Goal: Task Accomplishment & Management: Manage account settings

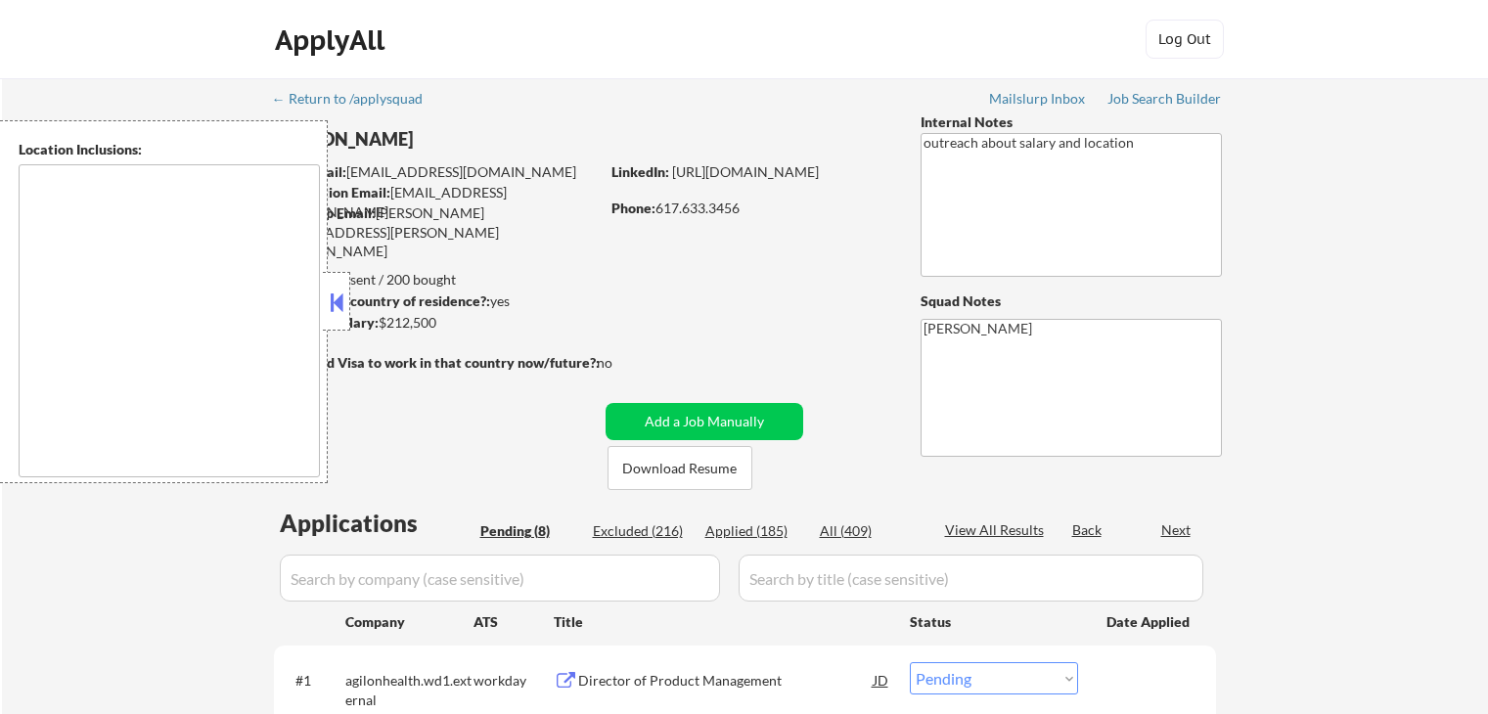
select select ""pending""
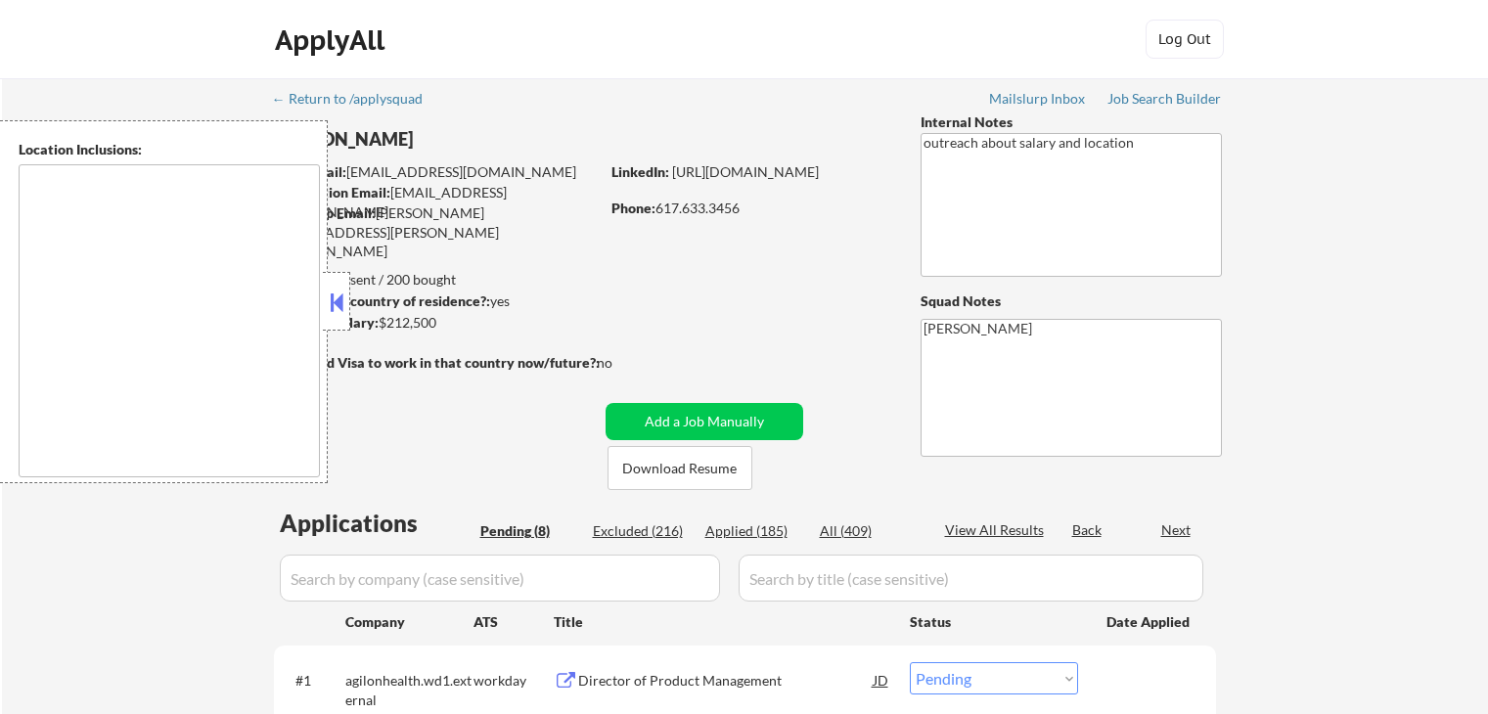
select select ""pending""
type textarea "[GEOGRAPHIC_DATA], [GEOGRAPHIC_DATA] [GEOGRAPHIC_DATA], [GEOGRAPHIC_DATA] [GEOG…"
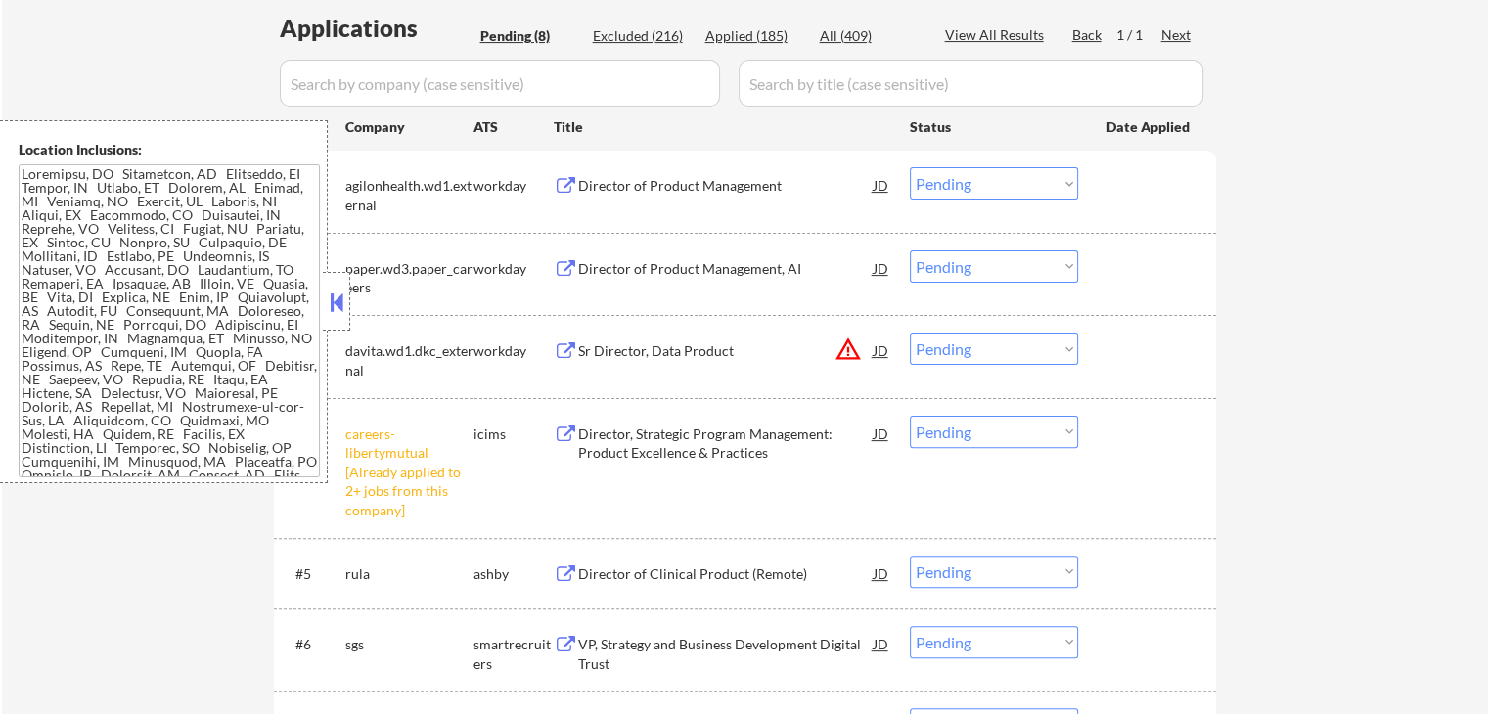
scroll to position [587, 0]
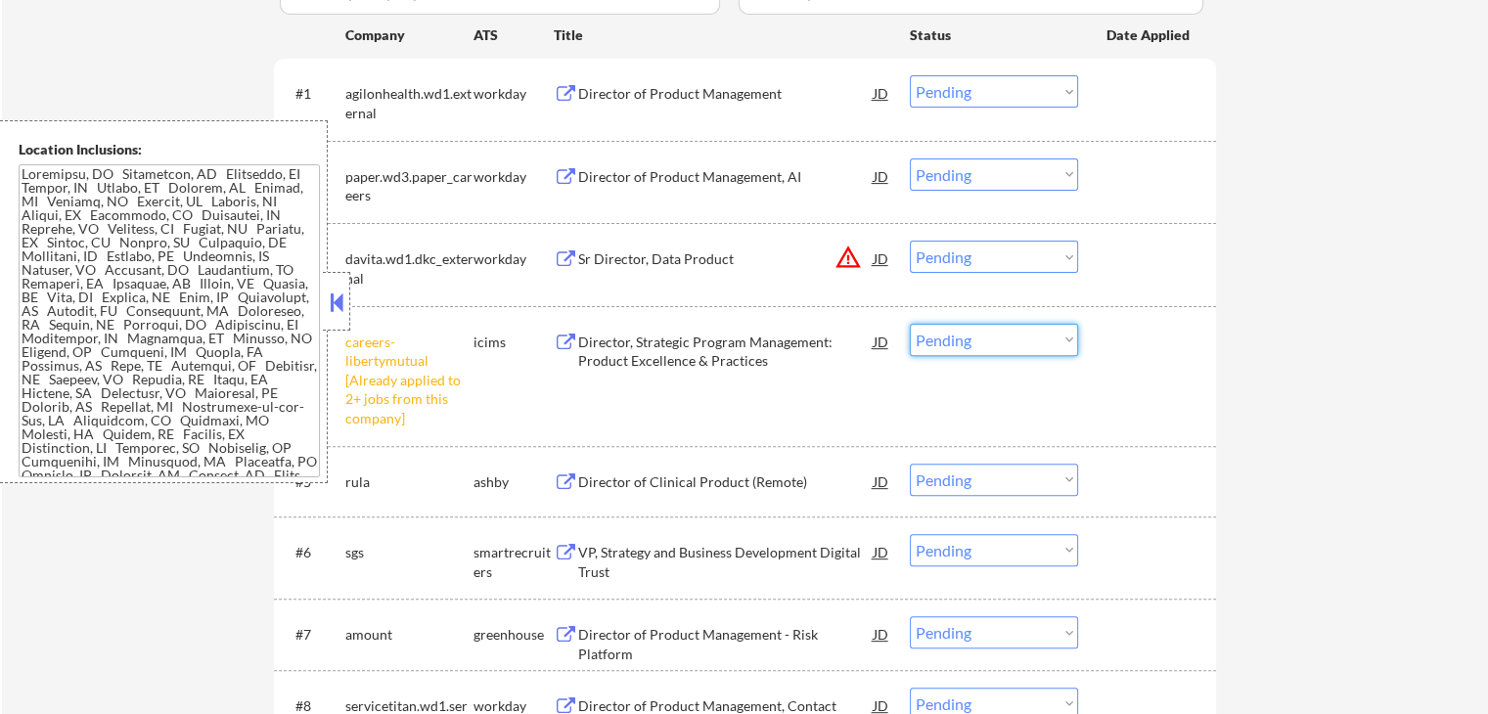
click at [951, 340] on select "Choose an option... Pending Applied Excluded (Questions) Excluded (Expired) Exc…" at bounding box center [994, 340] width 168 height 32
click at [910, 324] on select "Choose an option... Pending Applied Excluded (Questions) Excluded (Expired) Exc…" at bounding box center [994, 340] width 168 height 32
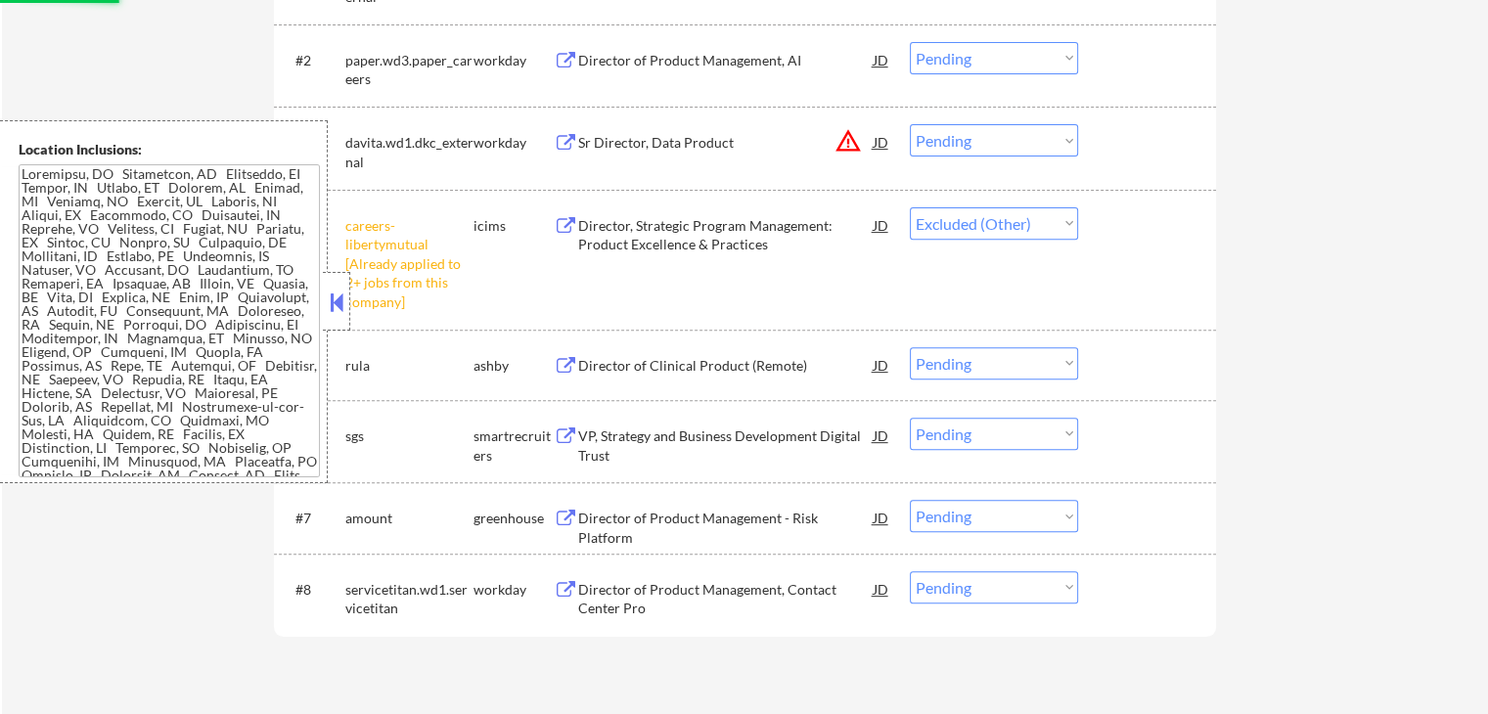
scroll to position [881, 0]
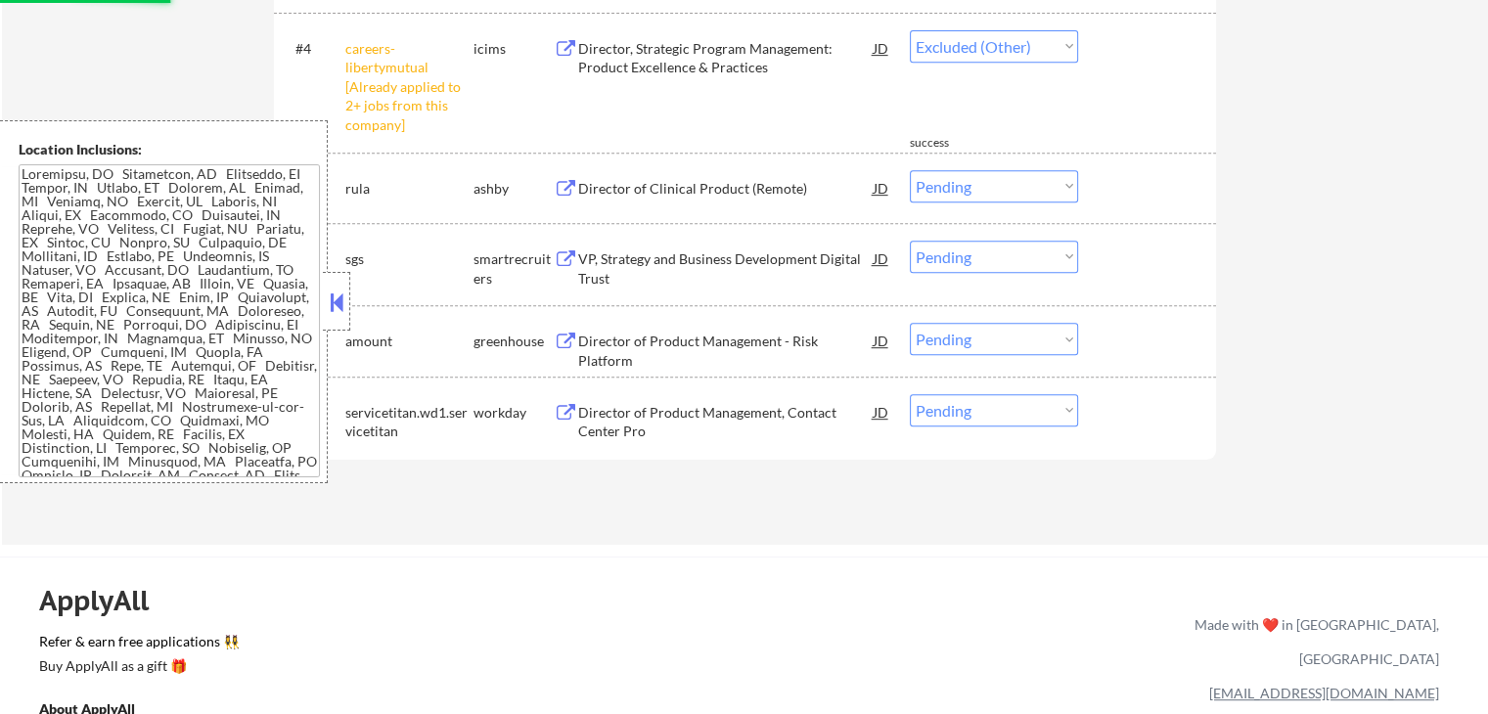
select select ""pending""
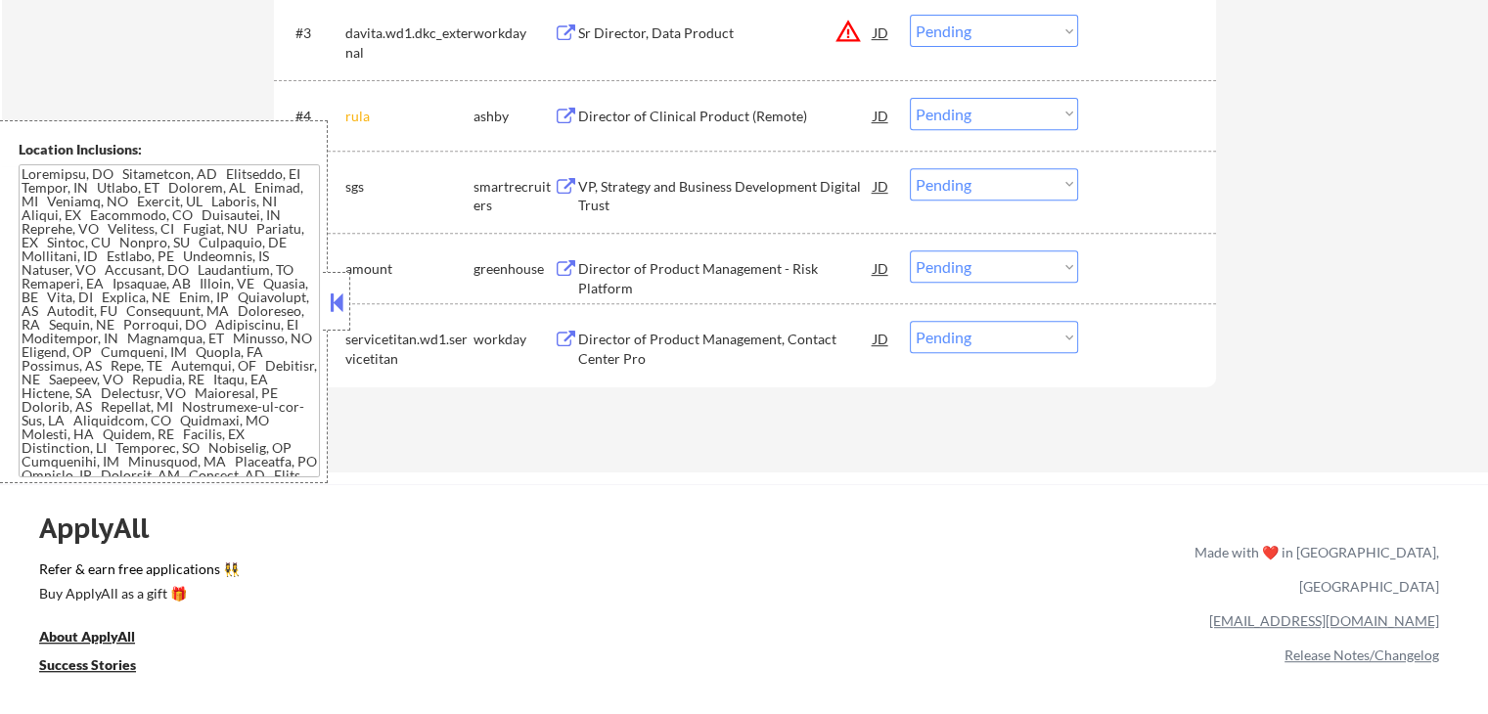
scroll to position [783, 0]
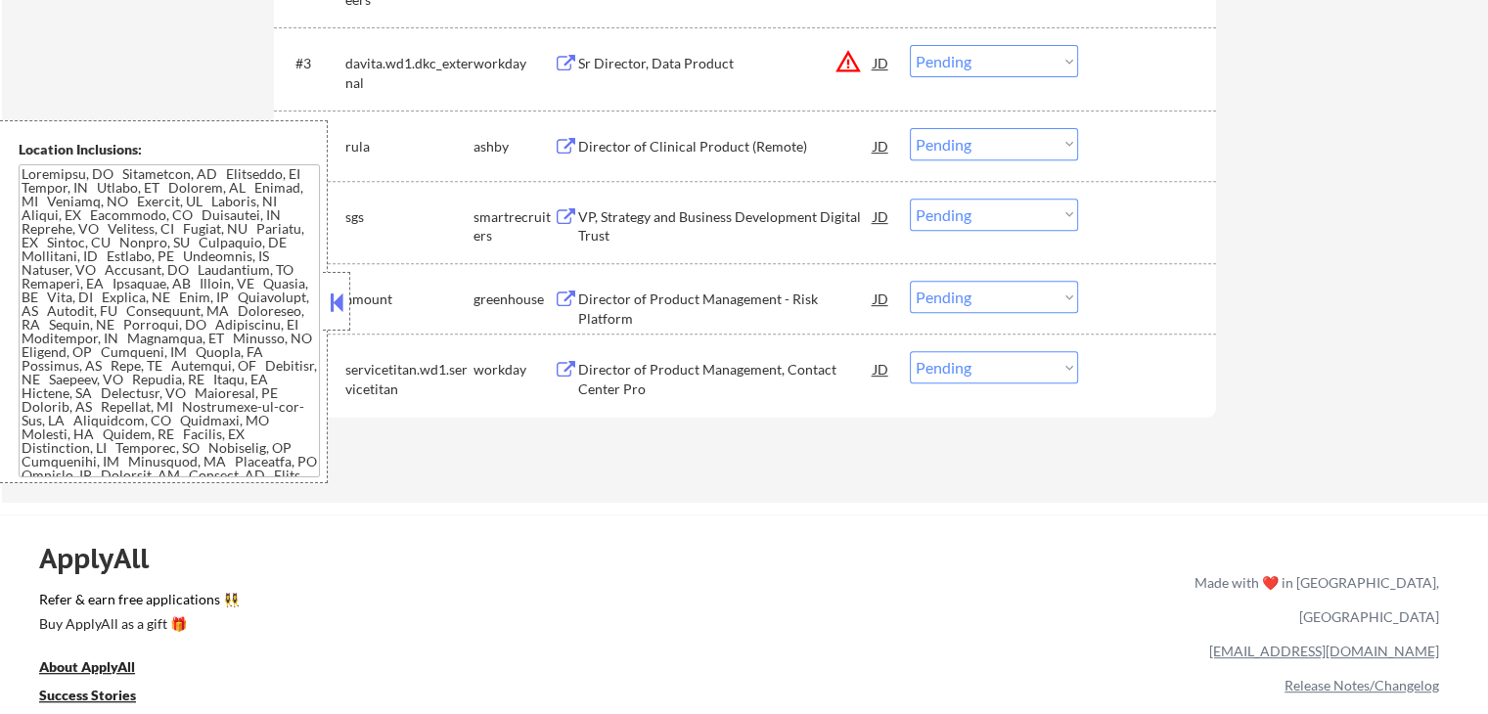
click at [617, 158] on div "Director of Clinical Product (Remote)" at bounding box center [726, 145] width 296 height 35
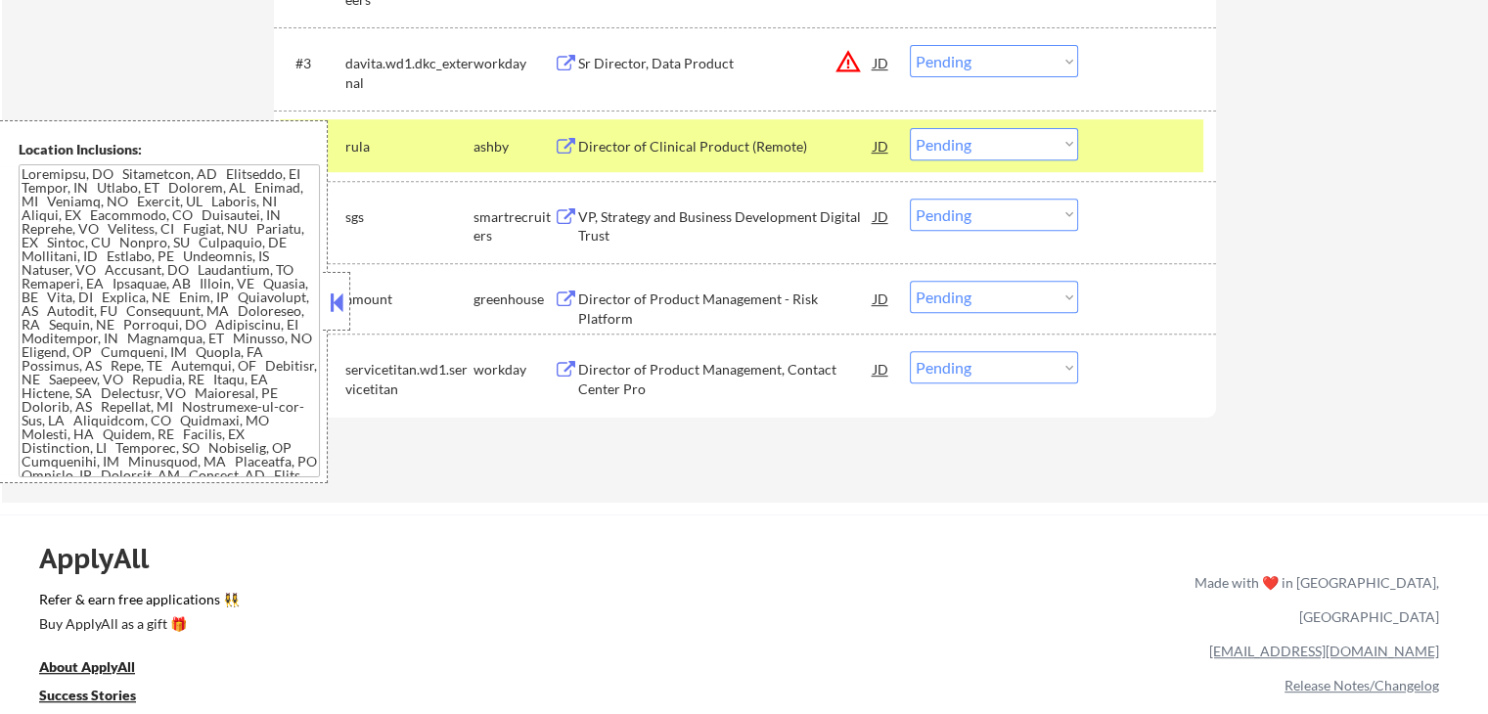
click at [611, 219] on div "VP, Strategy and Business Development Digital Trust" at bounding box center [726, 226] width 296 height 38
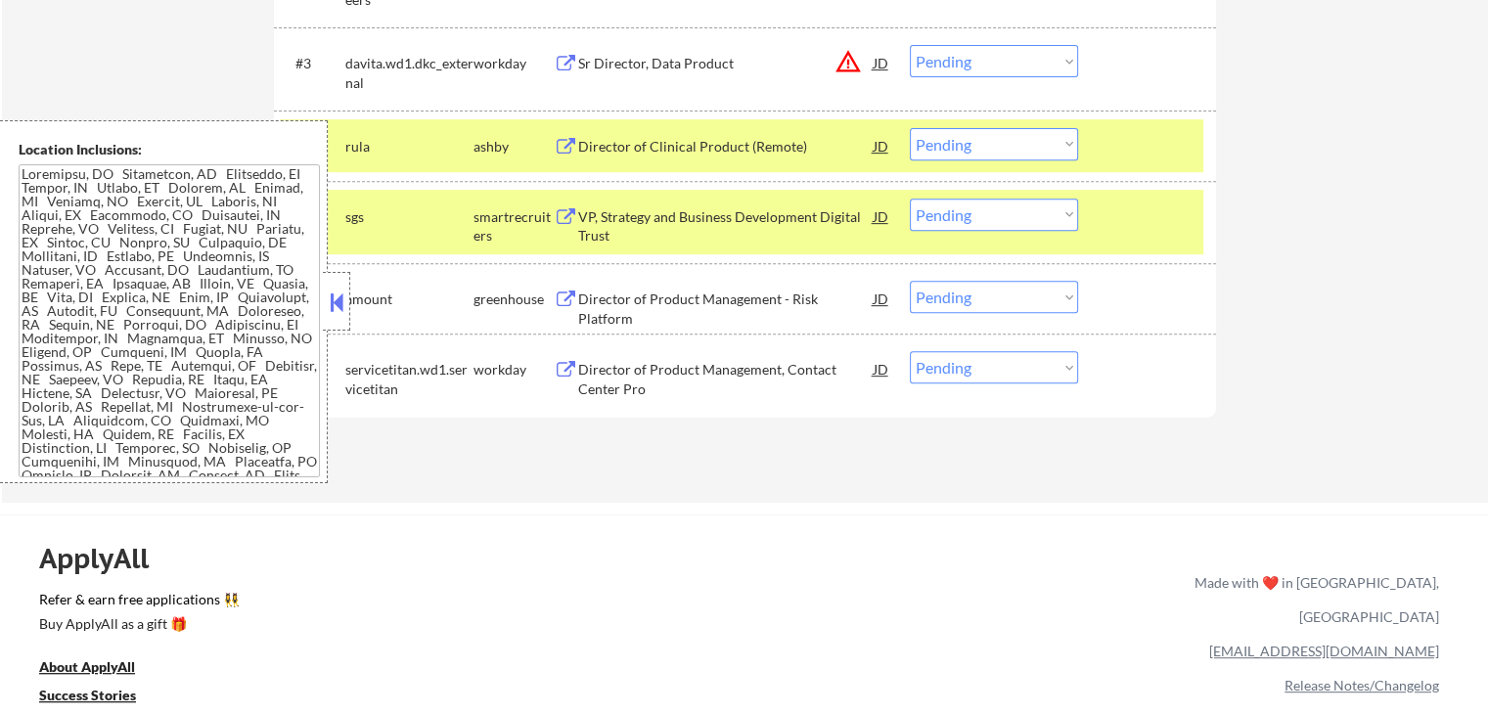
click at [580, 292] on div "Director of Product Management - Risk Platform" at bounding box center [726, 309] width 296 height 38
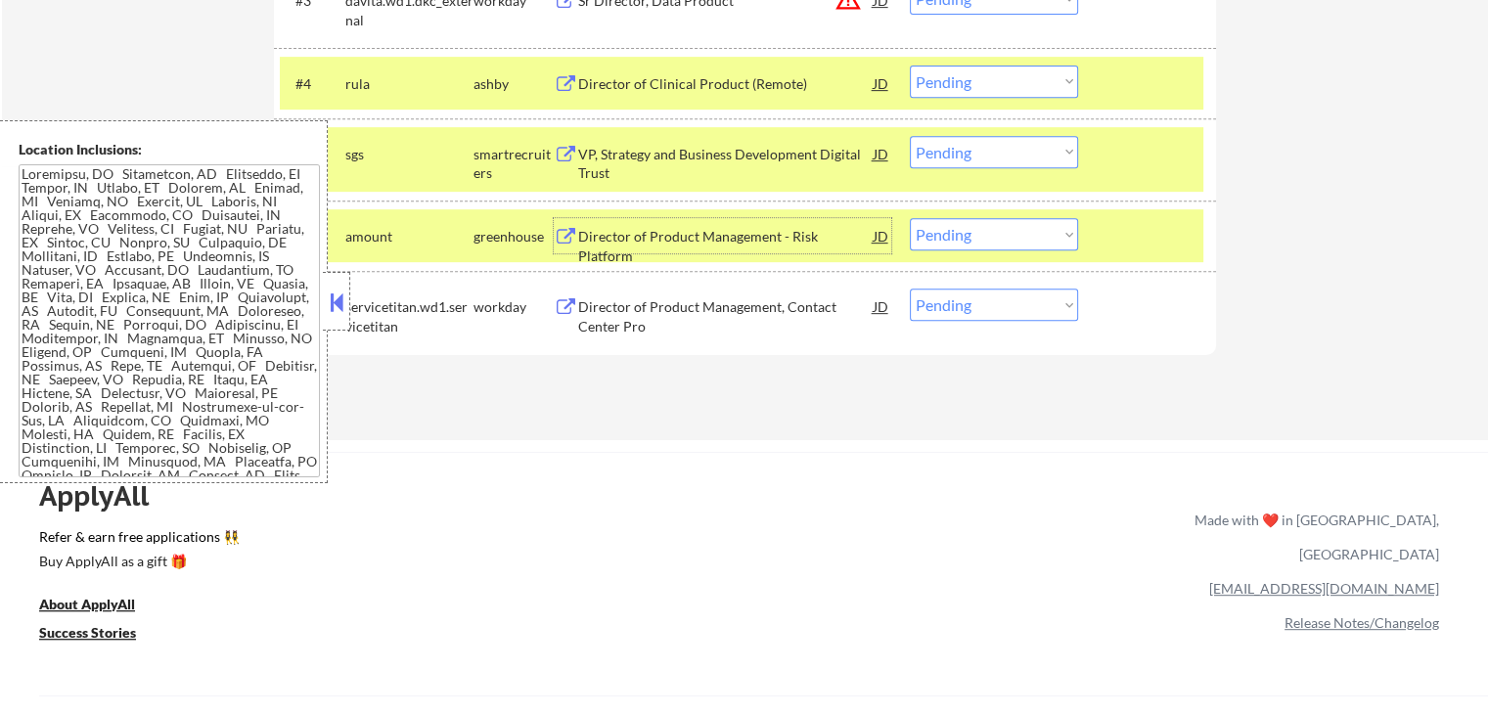
scroll to position [881, 0]
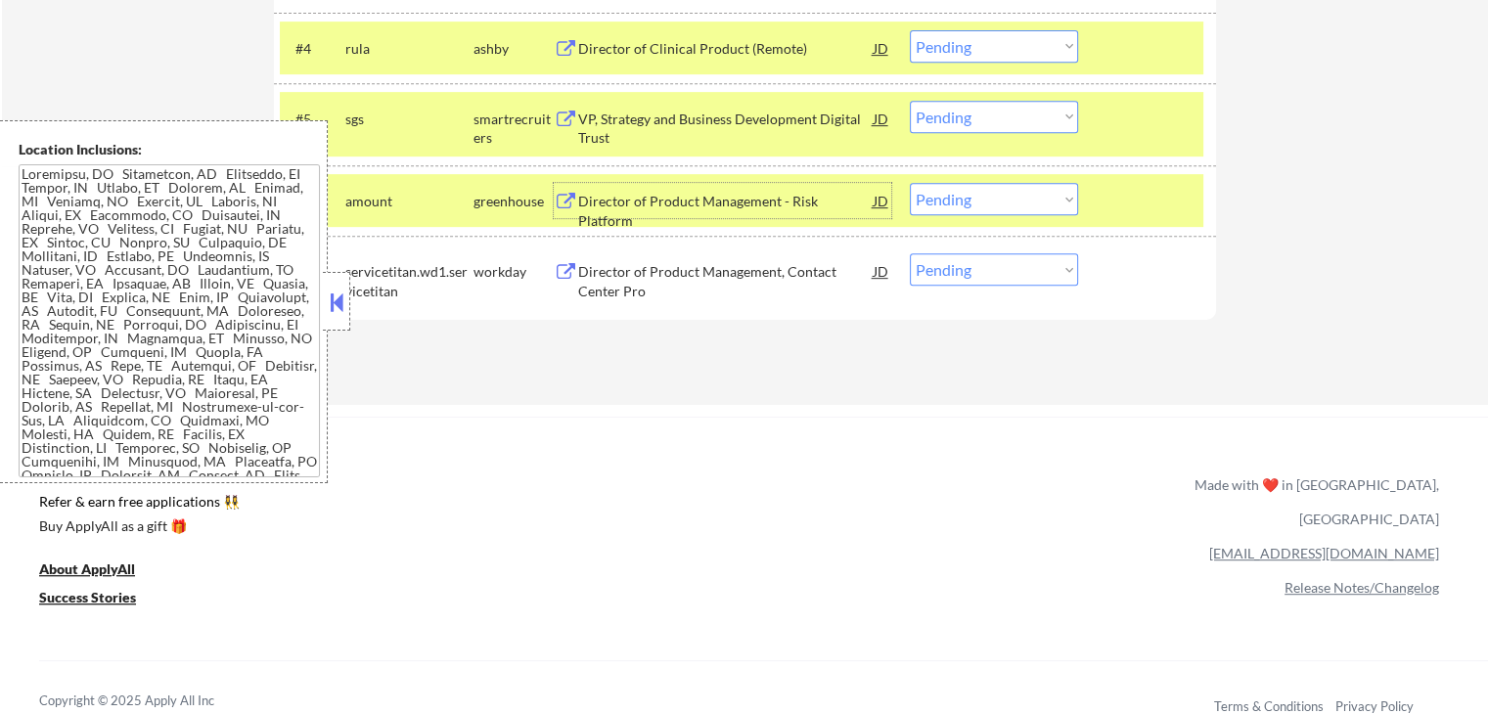
drag, startPoint x: 953, startPoint y: 187, endPoint x: 963, endPoint y: 208, distance: 23.6
click at [956, 187] on select "Choose an option... Pending Applied Excluded (Questions) Excluded (Expired) Exc…" at bounding box center [994, 199] width 168 height 32
click at [910, 183] on select "Choose an option... Pending Applied Excluded (Questions) Excluded (Expired) Exc…" at bounding box center [994, 199] width 168 height 32
select select ""pending""
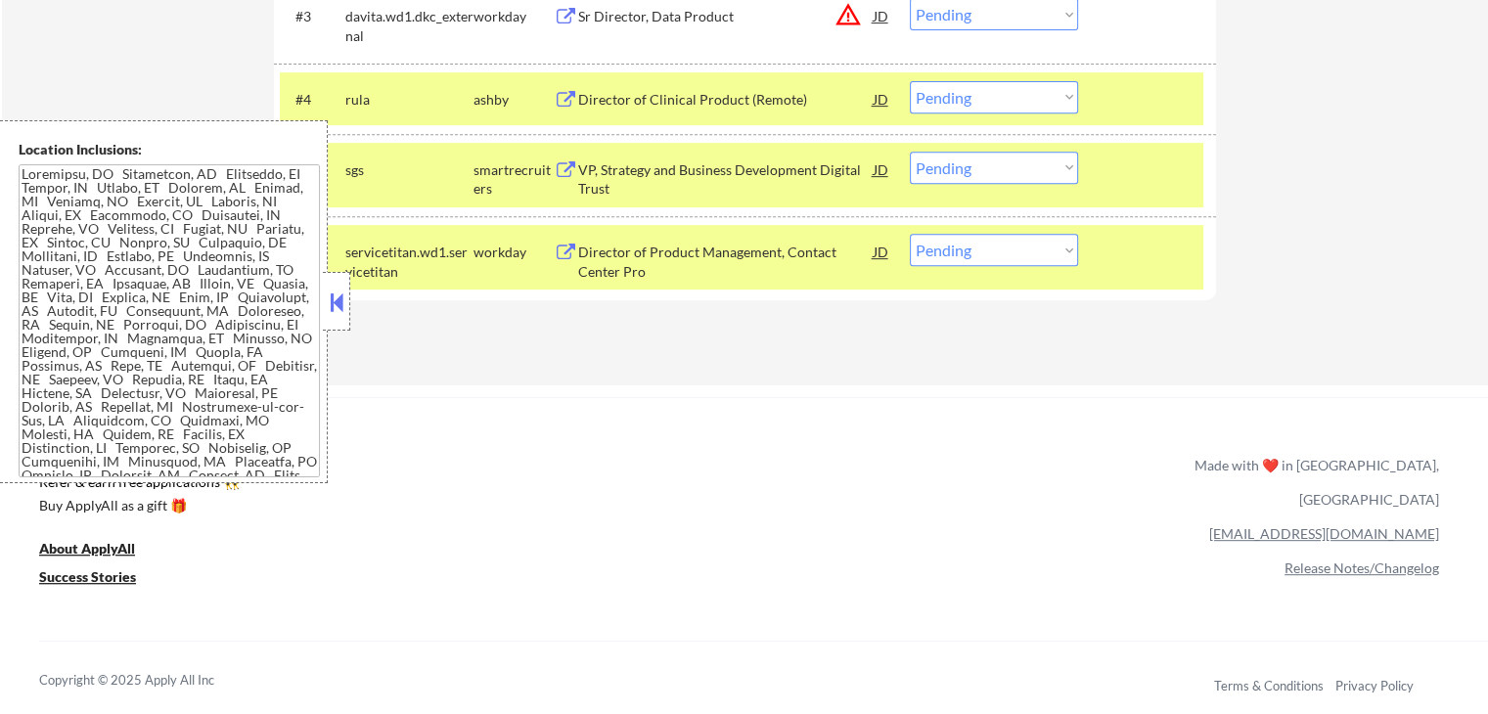
scroll to position [783, 0]
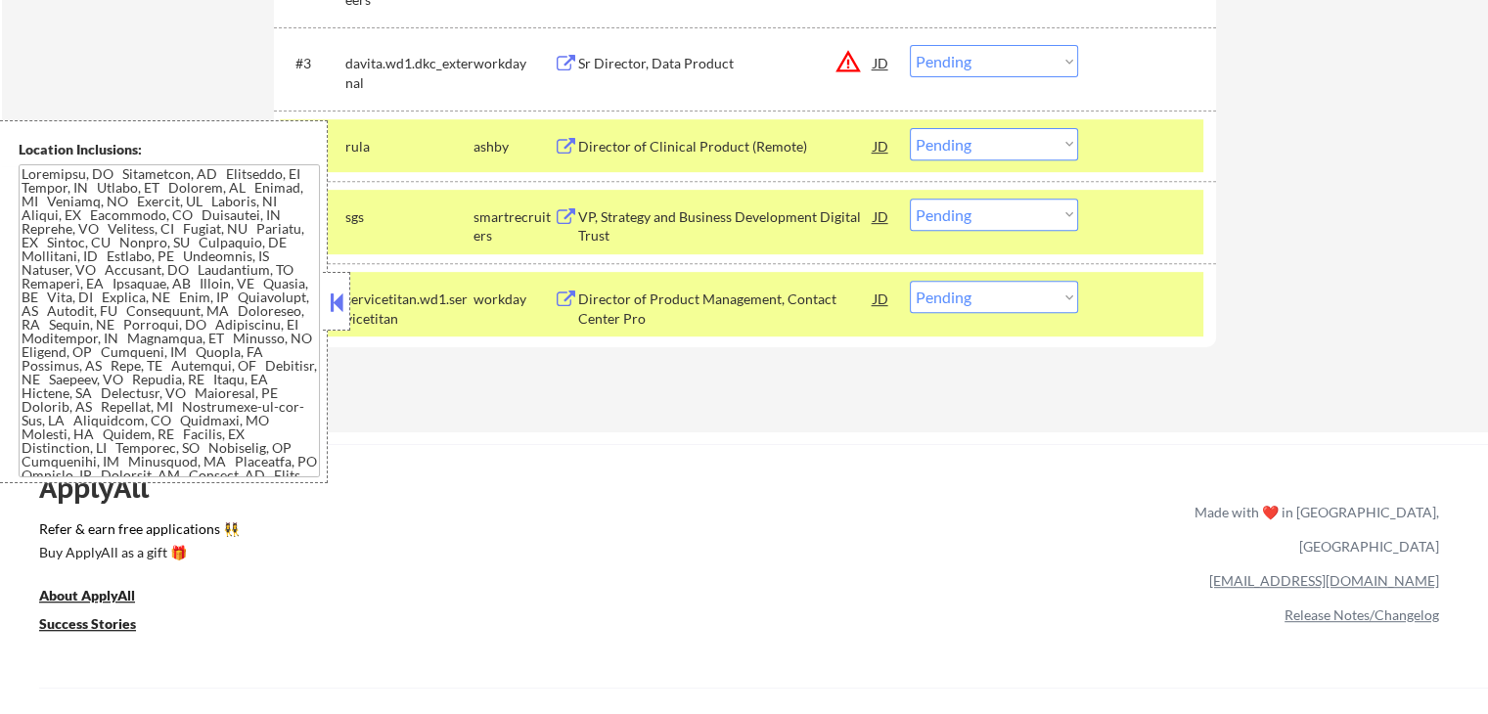
drag, startPoint x: 975, startPoint y: 142, endPoint x: 976, endPoint y: 157, distance: 14.7
click at [976, 144] on select "Choose an option... Pending Applied Excluded (Questions) Excluded (Expired) Exc…" at bounding box center [994, 144] width 168 height 32
click at [910, 128] on select "Choose an option... Pending Applied Excluded (Questions) Excluded (Expired) Exc…" at bounding box center [994, 144] width 168 height 32
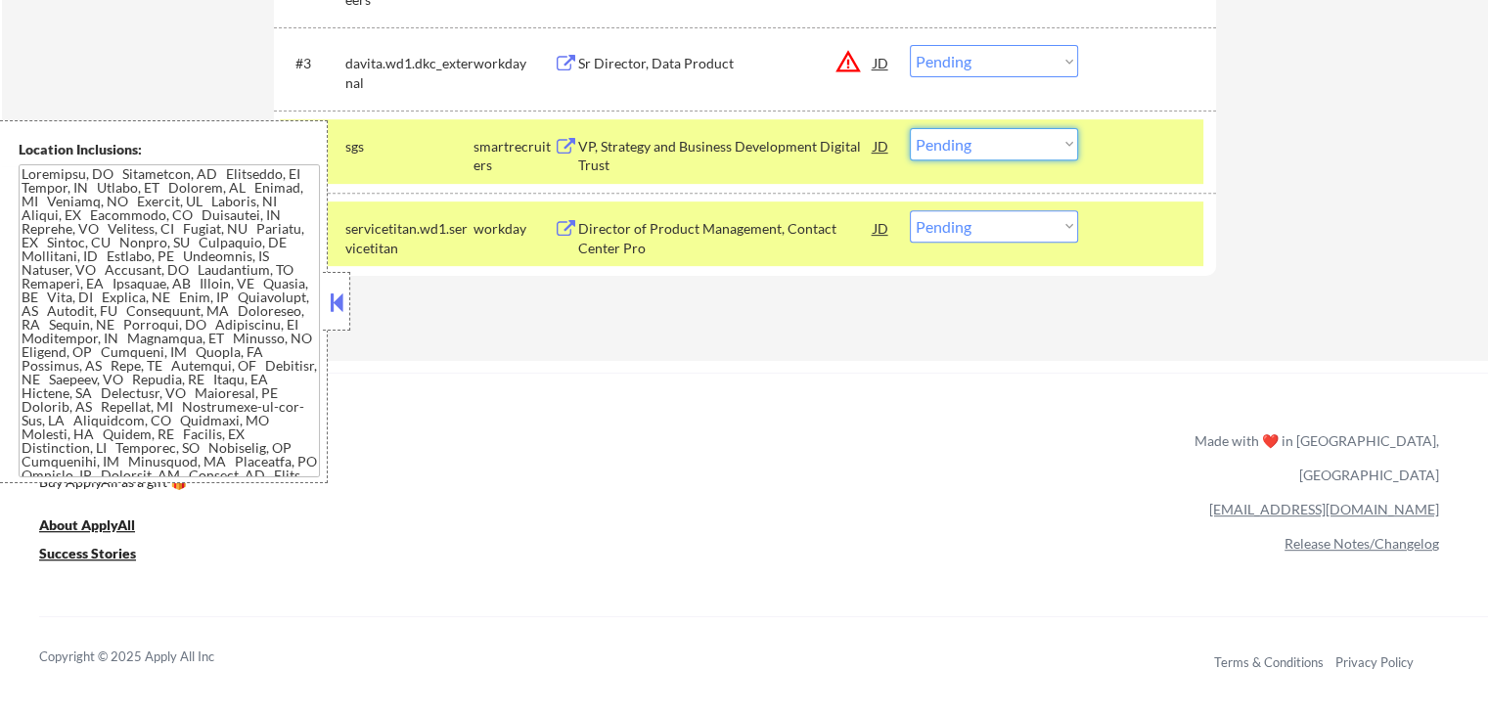
click at [1001, 152] on select "Choose an option... Pending Applied Excluded (Questions) Excluded (Expired) Exc…" at bounding box center [994, 144] width 168 height 32
click at [910, 128] on select "Choose an option... Pending Applied Excluded (Questions) Excluded (Expired) Exc…" at bounding box center [994, 144] width 168 height 32
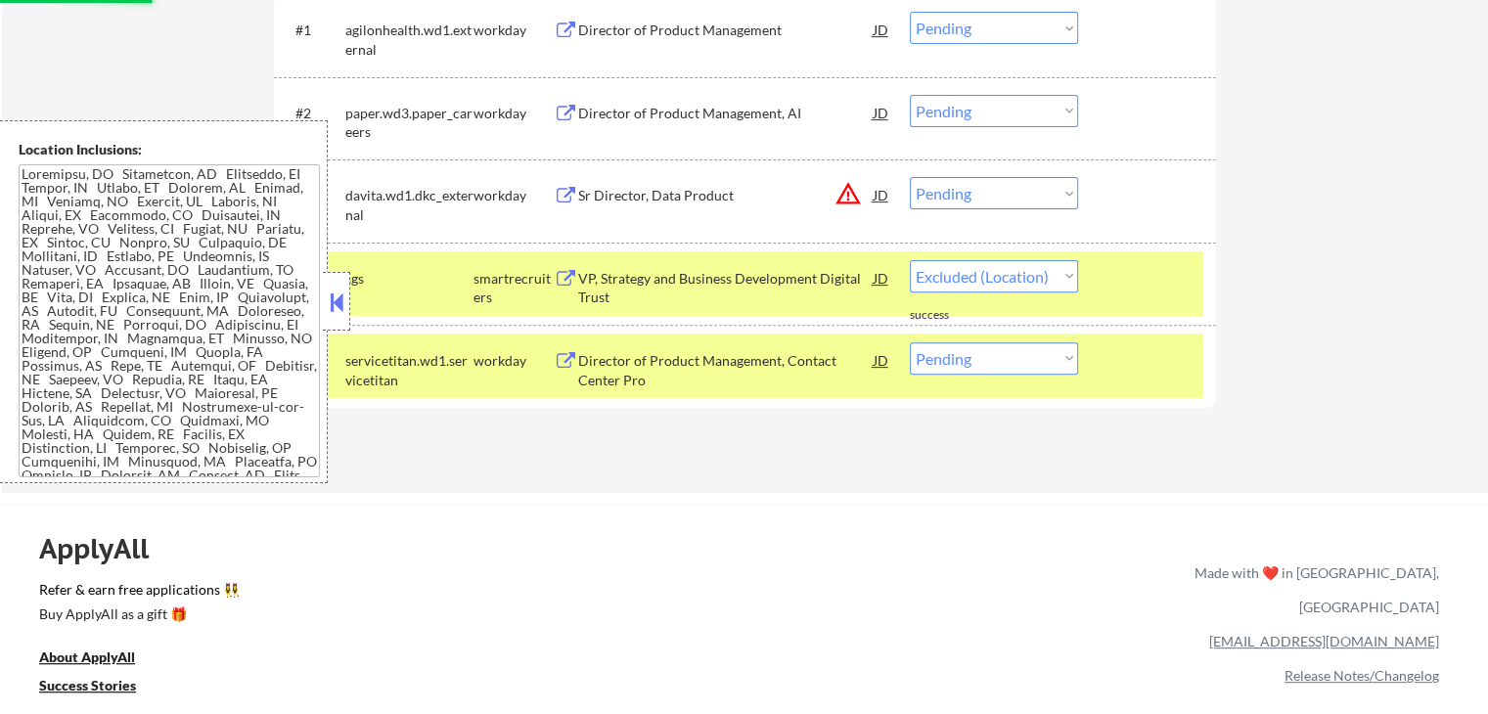
scroll to position [685, 0]
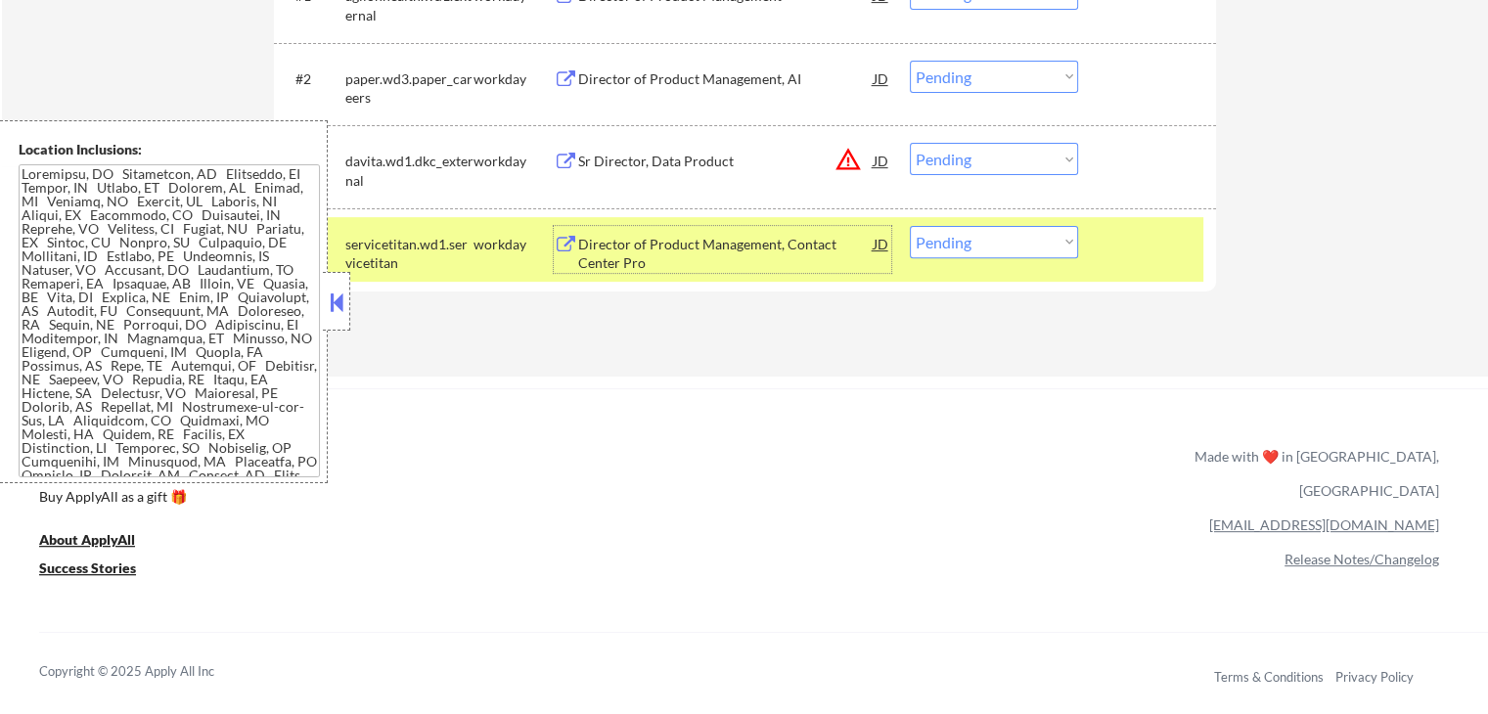
click at [615, 250] on div "Director of Product Management, Contact Center Pro" at bounding box center [726, 254] width 296 height 38
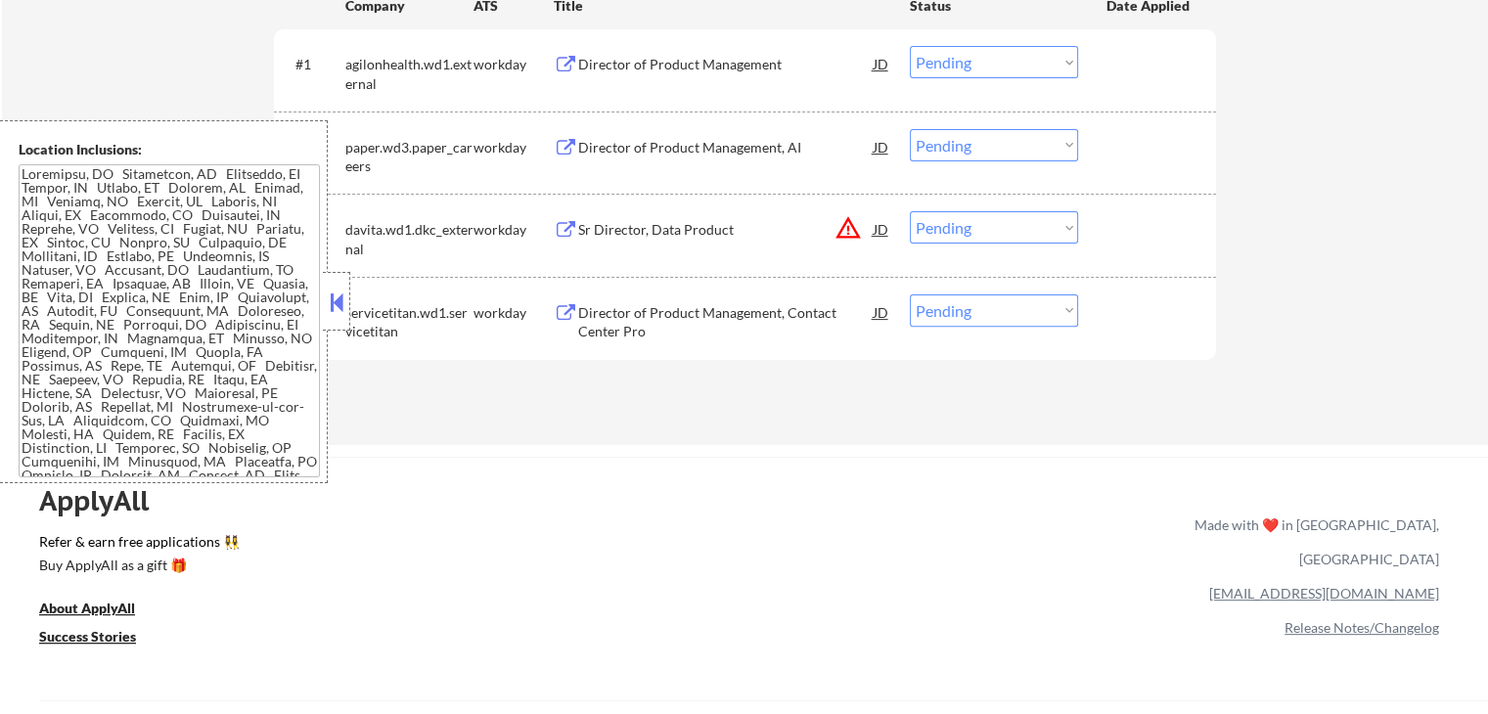
scroll to position [587, 0]
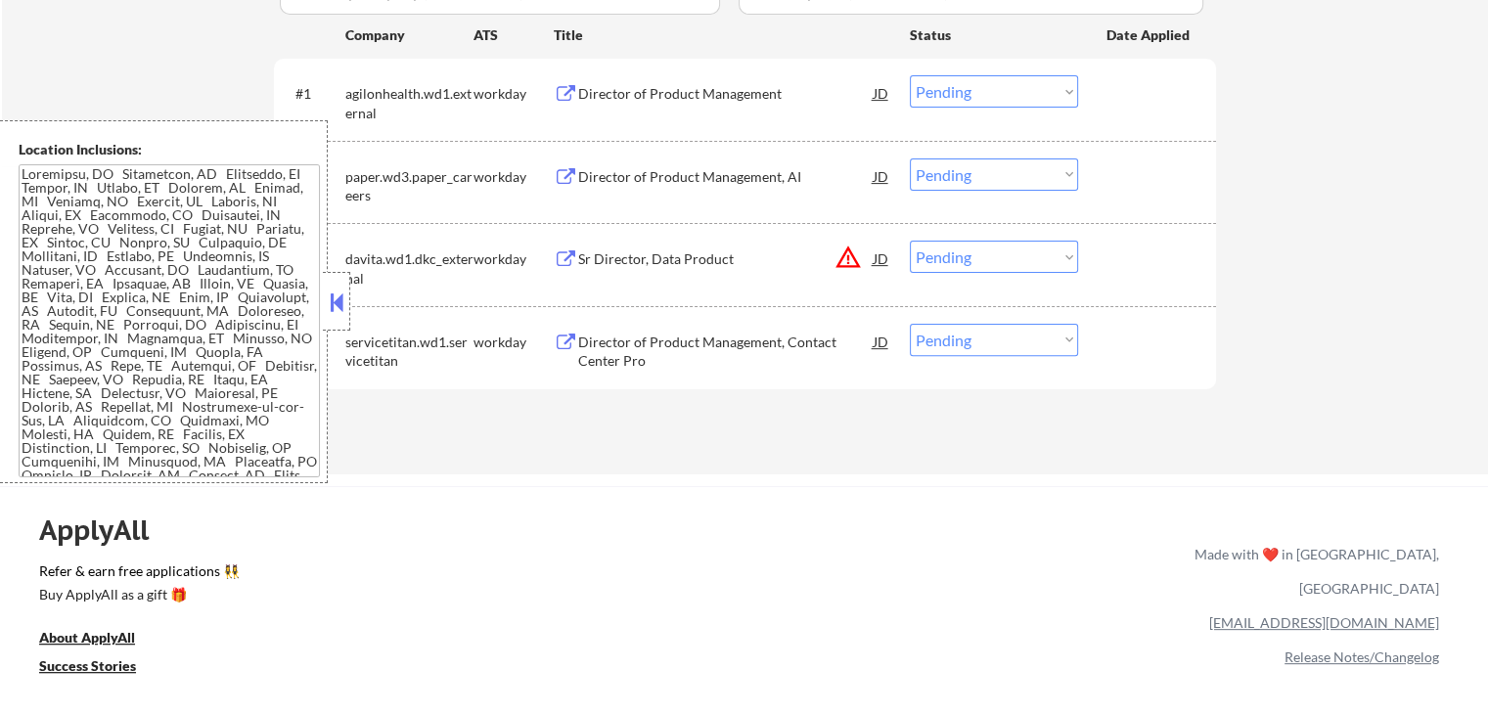
click at [592, 96] on div "Director of Product Management" at bounding box center [726, 94] width 296 height 20
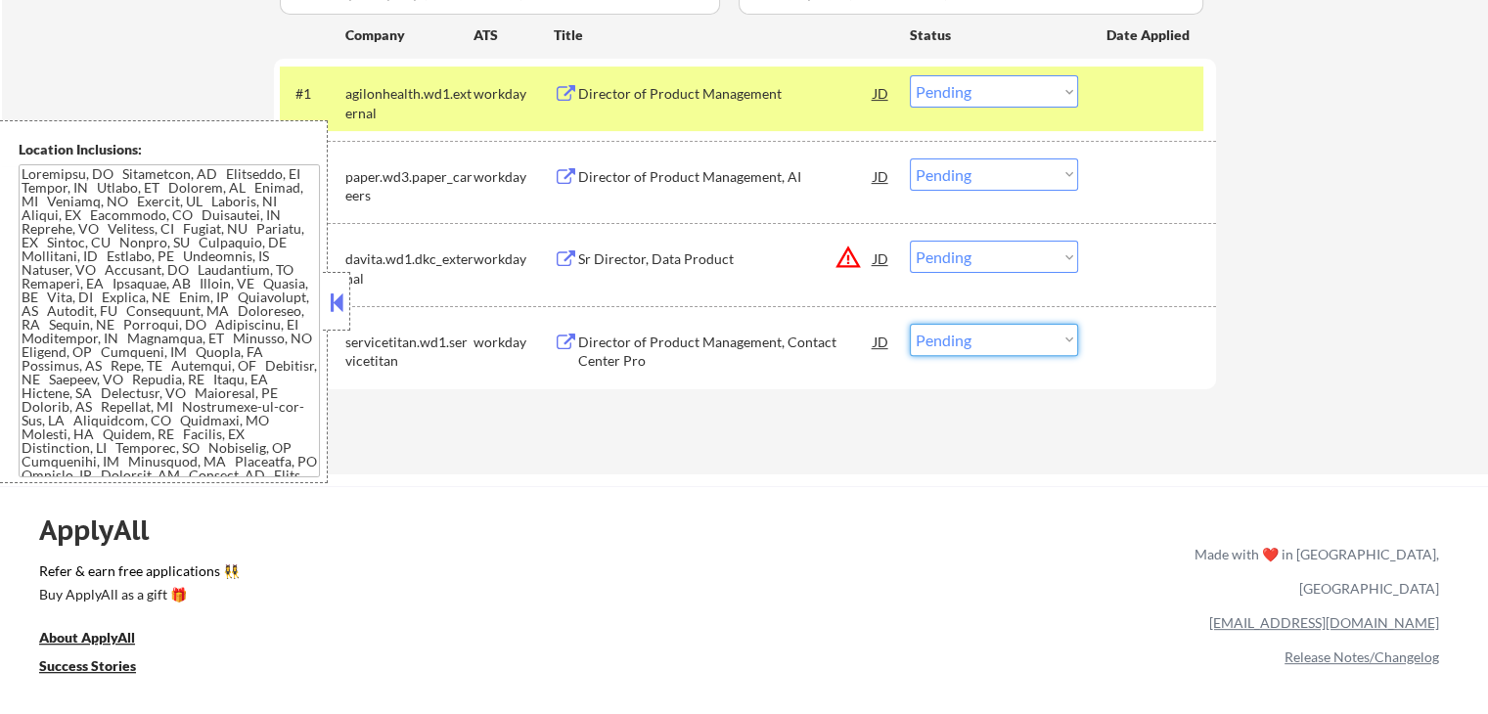
click at [979, 343] on select "Choose an option... Pending Applied Excluded (Questions) Excluded (Expired) Exc…" at bounding box center [994, 340] width 168 height 32
select select ""applied""
click at [910, 324] on select "Choose an option... Pending Applied Excluded (Questions) Excluded (Expired) Exc…" at bounding box center [994, 340] width 168 height 32
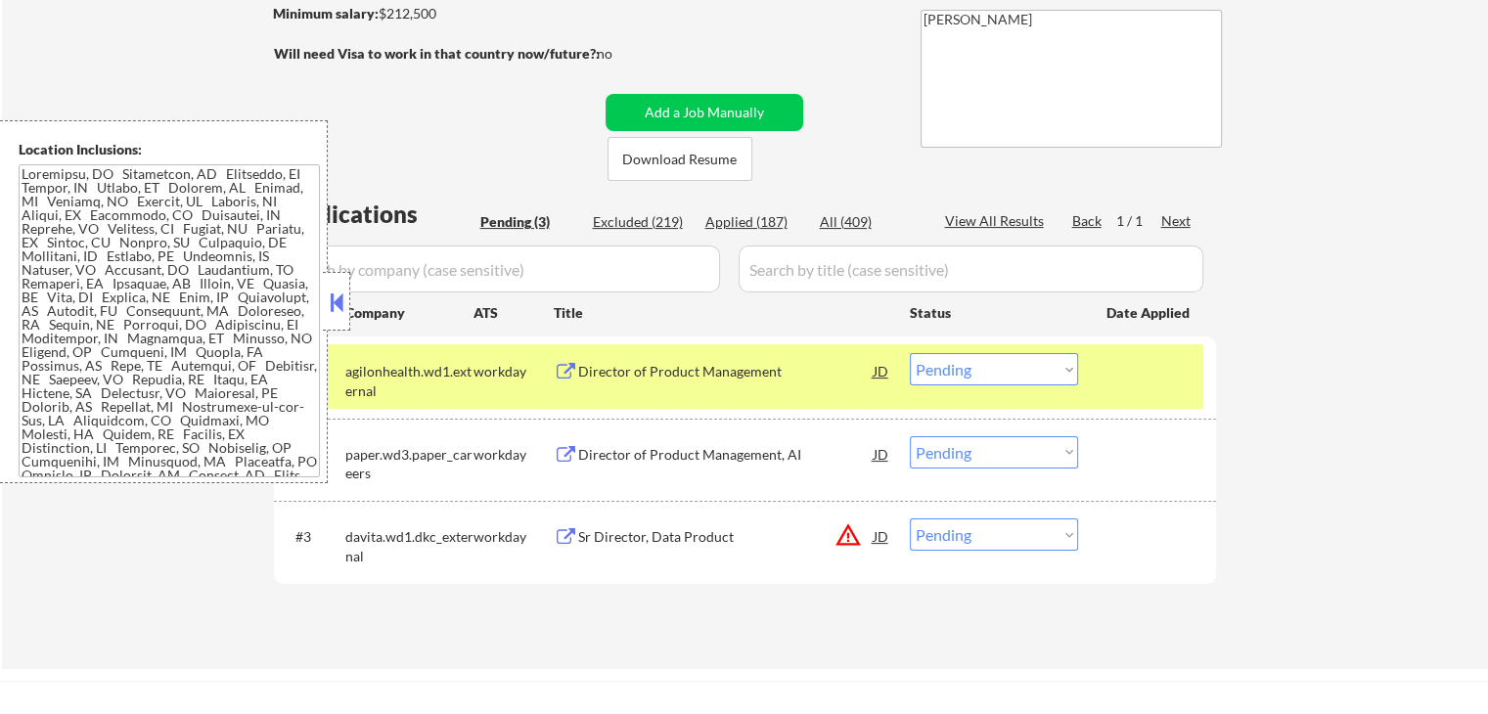
scroll to position [294, 0]
